Goal: Task Accomplishment & Management: Complete application form

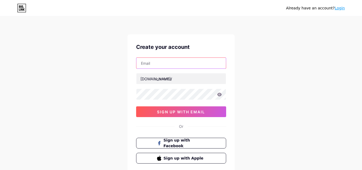
click at [164, 65] on input "text" at bounding box center [180, 63] width 89 height 11
paste input "[EMAIL_ADDRESS][DOMAIN_NAME]"
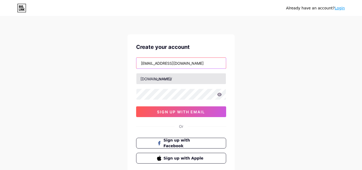
type input "[EMAIL_ADDRESS][DOMAIN_NAME]"
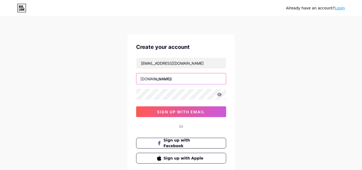
click at [179, 78] on input "text" at bounding box center [180, 78] width 89 height 11
paste input "kensingtonconcretepro"
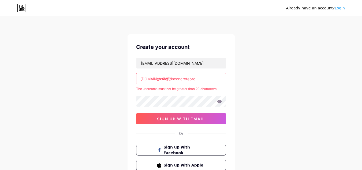
click at [202, 76] on input "kensingtonconcretepro" at bounding box center [180, 78] width 89 height 11
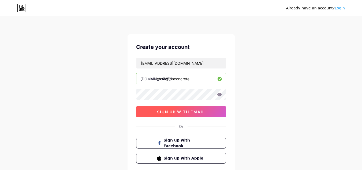
type input "kensingtonconcrete"
click at [181, 113] on span "sign up with email" at bounding box center [181, 111] width 48 height 5
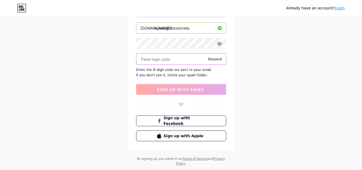
scroll to position [54, 0]
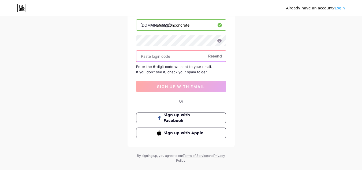
click at [161, 55] on input "text" at bounding box center [180, 56] width 89 height 11
paste input "112723"
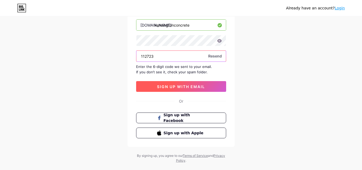
type input "112723"
click at [177, 86] on span "sign up with email" at bounding box center [181, 86] width 48 height 5
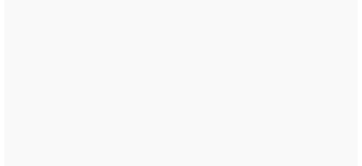
scroll to position [0, 0]
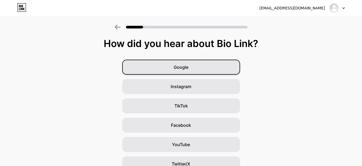
click at [178, 68] on span "Google" at bounding box center [181, 67] width 15 height 6
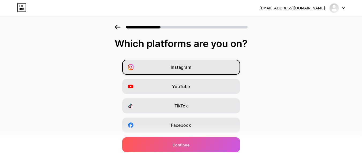
click at [177, 63] on div "Instagram" at bounding box center [181, 66] width 118 height 15
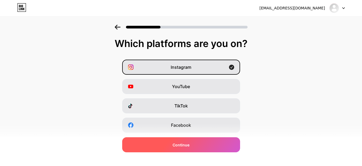
click at [189, 146] on span "Continue" at bounding box center [181, 145] width 17 height 6
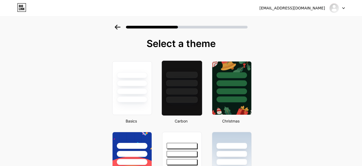
click at [187, 84] on div at bounding box center [181, 83] width 31 height 6
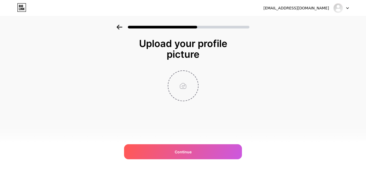
click at [179, 79] on input "file" at bounding box center [183, 86] width 30 height 30
type input "C:\fakepath\kensington-concrete-logo.png"
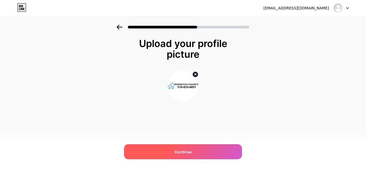
click at [188, 151] on span "Continue" at bounding box center [183, 152] width 17 height 6
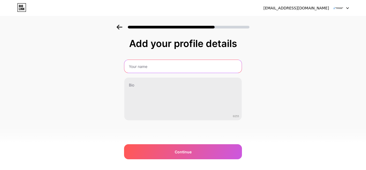
click at [136, 64] on input "text" at bounding box center [182, 66] width 117 height 13
paste input "Kensington Concrete and Pavers Contractors"
type input "Kensington Concrete and Pavers Contractors"
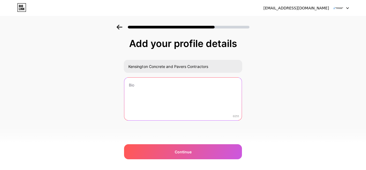
click at [146, 90] on textarea at bounding box center [182, 98] width 117 height 43
paste textarea "Kensington Concrete and [PERSON_NAME] delivers expert concrete and paver soluti…"
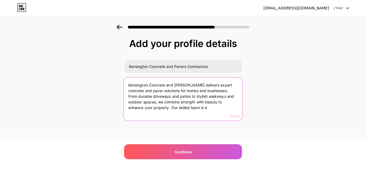
drag, startPoint x: 146, startPoint y: 108, endPoint x: 205, endPoint y: 111, distance: 58.7
click at [205, 111] on textarea "Kensington Concrete and [PERSON_NAME] delivers expert concrete and paver soluti…" at bounding box center [183, 99] width 118 height 44
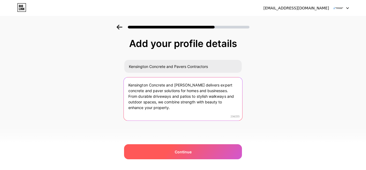
type textarea "Kensington Concrete and [PERSON_NAME] delivers expert concrete and paver soluti…"
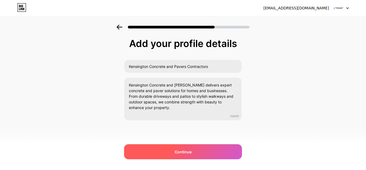
click at [186, 152] on span "Continue" at bounding box center [183, 152] width 17 height 6
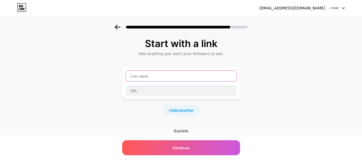
click at [162, 75] on input "text" at bounding box center [181, 75] width 111 height 11
paste input "[URL][DOMAIN_NAME]"
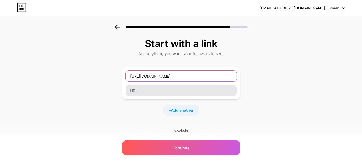
type input "[URL][DOMAIN_NAME]"
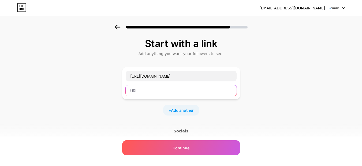
click at [149, 91] on input "text" at bounding box center [181, 90] width 111 height 11
click at [151, 93] on input "text" at bounding box center [181, 90] width 111 height 11
paste input "[URL][DOMAIN_NAME]"
type input "[URL][DOMAIN_NAME]"
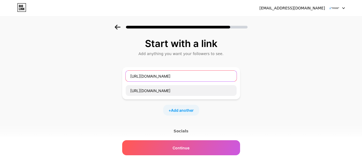
click at [176, 76] on input "[URL][DOMAIN_NAME]" at bounding box center [181, 75] width 111 height 11
paste input "Kensington Concrete and Pavers Contractors"
type input "Kensington Concrete and Pavers Contractors"
click at [183, 109] on span "Add another" at bounding box center [182, 110] width 23 height 6
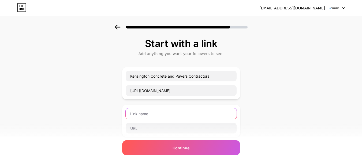
click at [157, 114] on input "text" at bounding box center [181, 113] width 111 height 11
paste input "Facebook"
type input "Facebook"
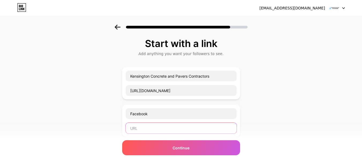
click at [140, 126] on input "text" at bounding box center [181, 127] width 111 height 11
paste input "[URL][DOMAIN_NAME]"
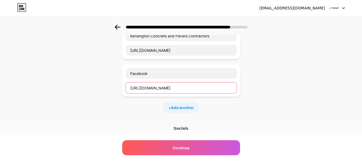
scroll to position [54, 0]
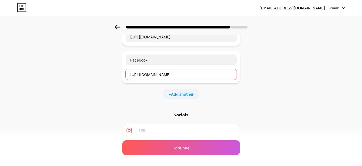
type input "[URL][DOMAIN_NAME]"
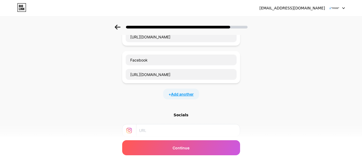
scroll to position [0, 0]
click at [181, 94] on span "Add another" at bounding box center [182, 94] width 23 height 6
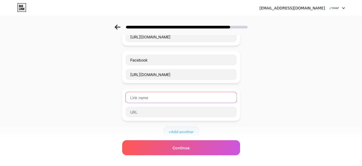
click at [157, 99] on input "text" at bounding box center [181, 97] width 111 height 11
paste input "Instagram"
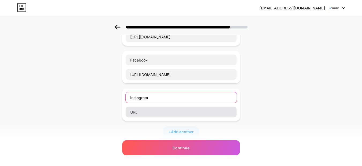
type input "Instagram"
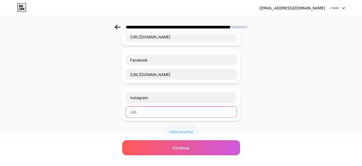
click at [138, 111] on input "text" at bounding box center [181, 111] width 111 height 11
paste input "[URL][DOMAIN_NAME]"
click at [146, 111] on input "text" at bounding box center [181, 111] width 111 height 11
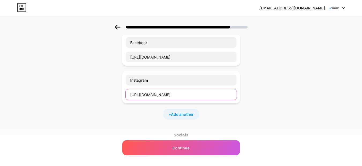
scroll to position [80, 0]
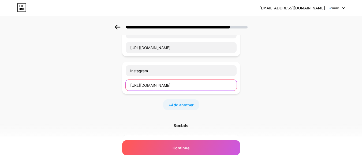
type input "[URL][DOMAIN_NAME]"
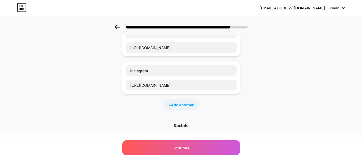
click at [183, 105] on span "Add another" at bounding box center [182, 105] width 23 height 6
click at [151, 109] on input "text" at bounding box center [181, 108] width 111 height 11
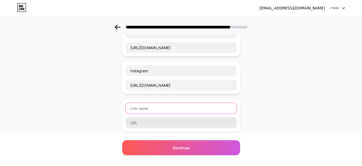
paste input "Pinterest"
type input "Pinterest"
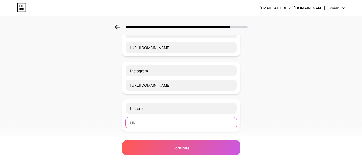
click at [143, 126] on input "text" at bounding box center [181, 122] width 111 height 11
paste input "[URL][DOMAIN_NAME]"
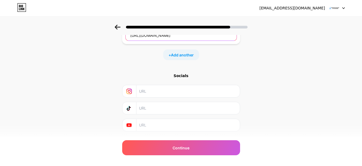
scroll to position [155, 0]
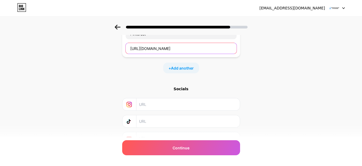
type input "[URL][DOMAIN_NAME]"
click at [159, 101] on input "text" at bounding box center [187, 104] width 97 height 12
paste input "[URL][DOMAIN_NAME]"
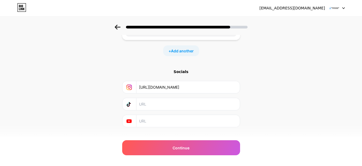
scroll to position [181, 0]
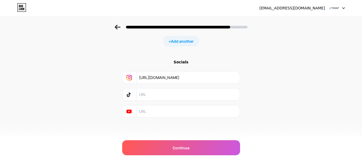
type input "[URL][DOMAIN_NAME]"
click at [182, 64] on div "Socials" at bounding box center [181, 61] width 118 height 5
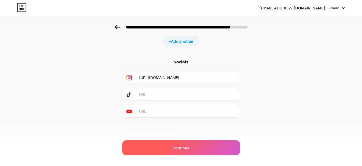
click at [185, 149] on span "Continue" at bounding box center [181, 148] width 17 height 6
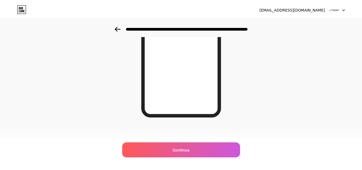
scroll to position [0, 0]
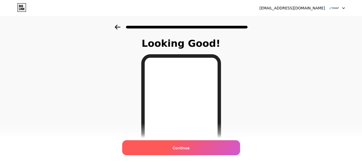
click at [188, 145] on span "Continue" at bounding box center [181, 148] width 17 height 6
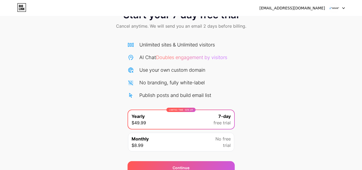
scroll to position [46, 0]
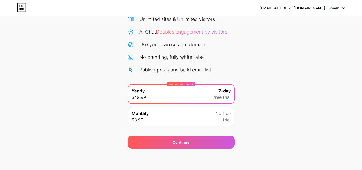
click at [203, 121] on div "Monthly $8.99 No free trial" at bounding box center [181, 116] width 106 height 19
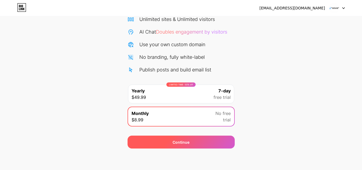
click at [191, 142] on div "Continue" at bounding box center [181, 141] width 107 height 13
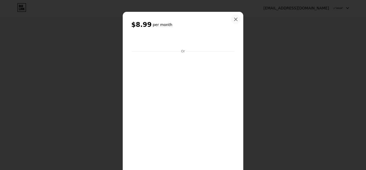
click at [234, 21] on icon at bounding box center [235, 19] width 3 height 3
